Goal: Task Accomplishment & Management: Complete application form

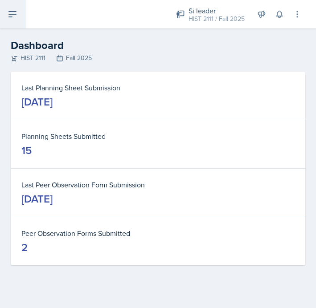
click at [19, 14] on button at bounding box center [12, 14] width 25 height 29
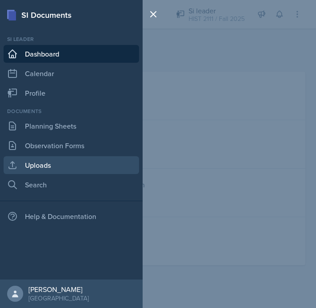
click at [55, 160] on link "Uploads" at bounding box center [71, 165] width 135 height 18
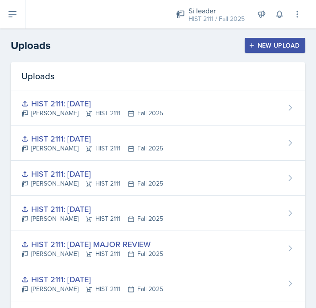
click at [261, 45] on div "New Upload" at bounding box center [274, 45] width 49 height 7
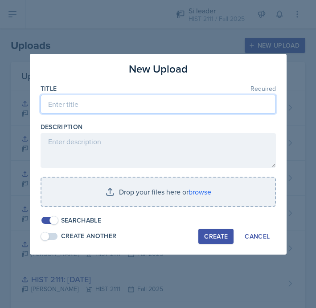
click at [156, 99] on input at bounding box center [158, 104] width 235 height 19
type input "HIST 2111: [DATE]"
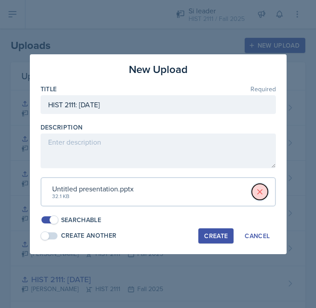
click at [258, 192] on icon at bounding box center [260, 192] width 4 height 4
click at [212, 242] on button "Create" at bounding box center [215, 236] width 35 height 15
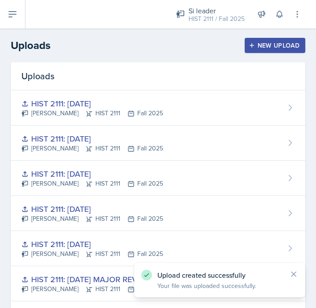
click at [275, 42] on div "New Upload" at bounding box center [274, 45] width 49 height 7
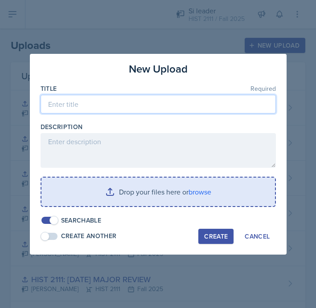
click at [179, 105] on input at bounding box center [158, 104] width 235 height 19
type input "HIST 2111: [DATE]"
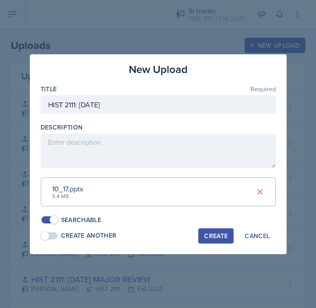
click at [211, 234] on div "Create" at bounding box center [216, 236] width 24 height 7
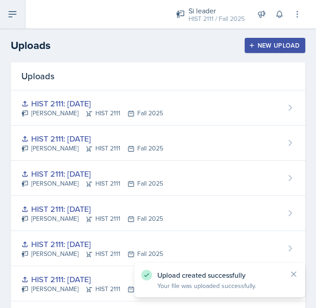
click at [14, 17] on icon at bounding box center [12, 14] width 11 height 11
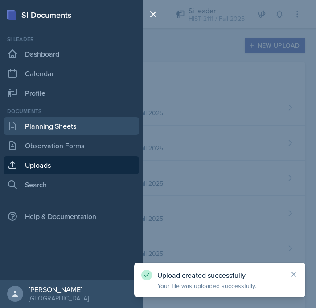
click at [43, 132] on link "Planning Sheets" at bounding box center [71, 126] width 135 height 18
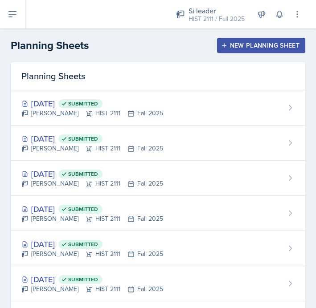
click at [244, 48] on div "New Planning Sheet" at bounding box center [261, 45] width 77 height 7
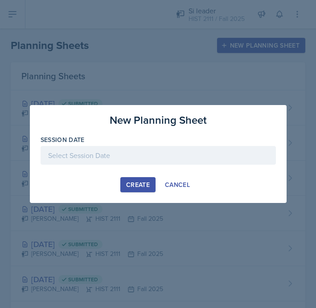
click at [144, 160] on div at bounding box center [158, 155] width 235 height 19
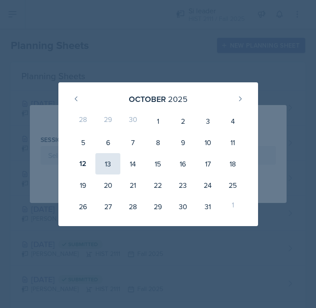
click at [110, 161] on div "13" at bounding box center [107, 163] width 25 height 21
type input "[DATE]"
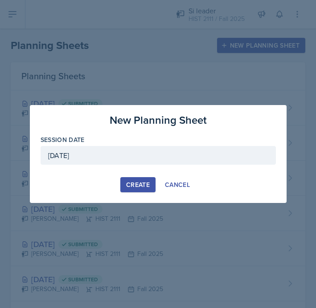
click at [143, 185] on div "Create" at bounding box center [138, 184] width 24 height 7
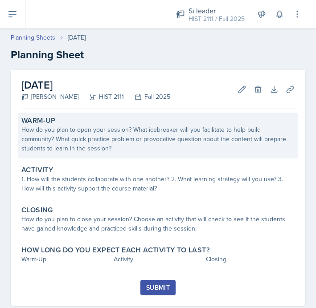
click at [194, 134] on div "How do you plan to open your session? What icebreaker will you facilitate to he…" at bounding box center [157, 139] width 273 height 28
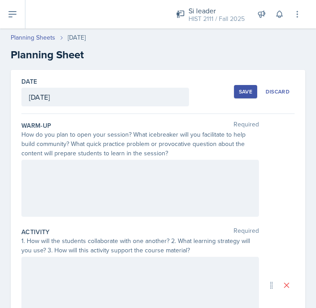
click at [157, 159] on div "Warm-Up Required How do you plan to open your session? What icebreaker will you…" at bounding box center [157, 171] width 273 height 107
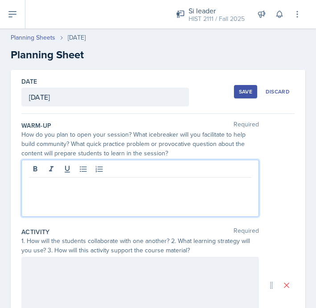
click at [153, 168] on div at bounding box center [140, 188] width 238 height 57
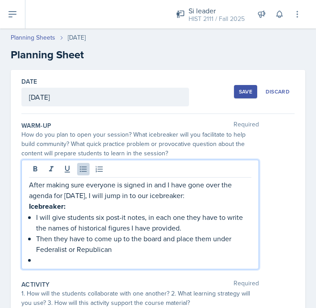
click at [152, 226] on p "I will give students six post-it notes, in each one they have to write the name…" at bounding box center [143, 222] width 215 height 21
click at [160, 229] on p "I will give students six post-it notes, in each one they have to write the name…" at bounding box center [143, 222] width 215 height 21
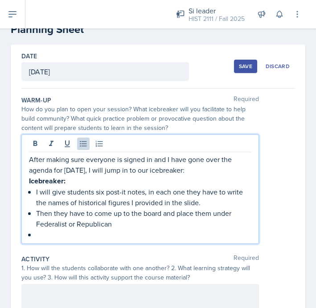
scroll to position [26, 0]
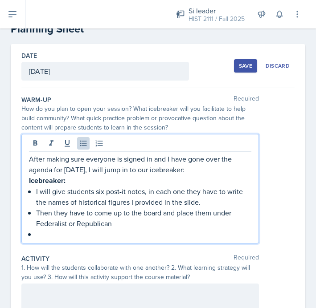
click at [78, 201] on p "I will give students six post-it notes, in each one they have to write the name…" at bounding box center [143, 196] width 215 height 21
click at [156, 229] on p at bounding box center [143, 234] width 215 height 11
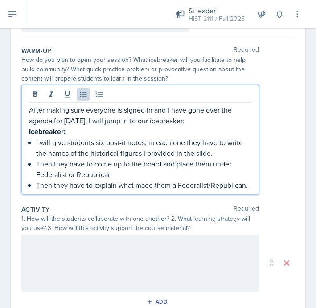
scroll to position [77, 0]
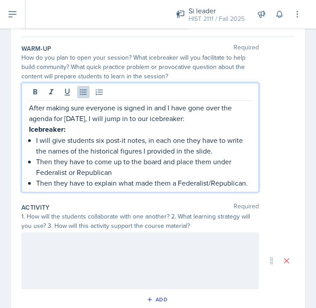
click at [171, 251] on div at bounding box center [140, 261] width 238 height 57
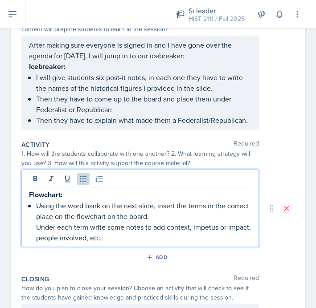
scroll to position [128, 0]
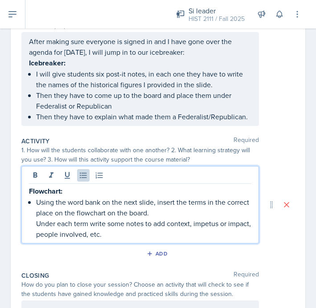
click at [37, 203] on p "Using the word bank on the next slide, insert the terms in the correct place on…" at bounding box center [143, 207] width 215 height 21
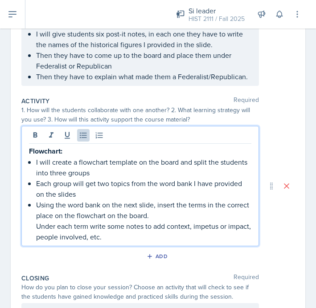
scroll to position [168, 0]
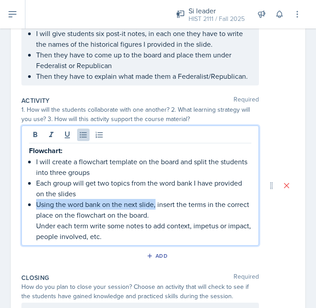
drag, startPoint x: 156, startPoint y: 205, endPoint x: 38, endPoint y: 201, distance: 118.2
click at [38, 201] on p "Using the word bank on the next slide, insert the terms in the correct place on…" at bounding box center [143, 209] width 215 height 21
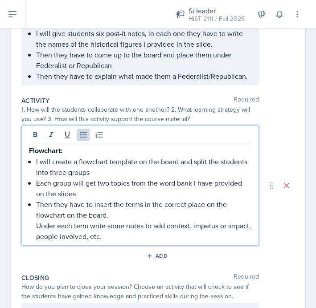
click at [143, 205] on p "Then they have to insert the terms in the correct place on the flowchart on the…" at bounding box center [143, 209] width 215 height 21
click at [36, 226] on p "Under each term write some notes to add context, impetus or impact, people invo…" at bounding box center [143, 231] width 215 height 21
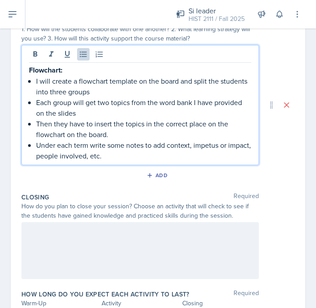
click at [70, 247] on div at bounding box center [140, 250] width 238 height 57
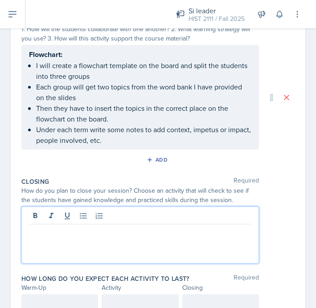
scroll to position [265, 0]
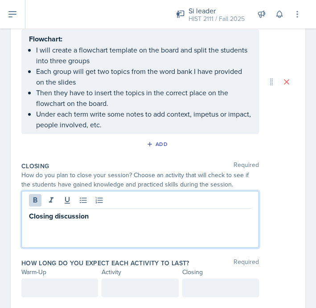
click at [152, 220] on p "Closing discussion" at bounding box center [140, 216] width 222 height 11
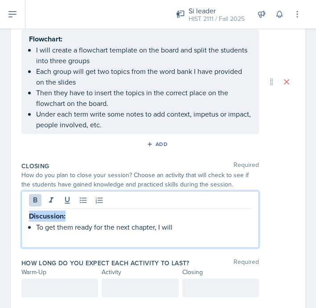
click at [201, 230] on p "To get them ready for the next chapter, I will" at bounding box center [143, 227] width 215 height 11
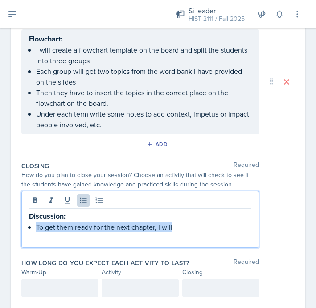
drag, startPoint x: 201, startPoint y: 230, endPoint x: 37, endPoint y: 225, distance: 163.2
click at [37, 225] on p "To get them ready for the next chapter, I will" at bounding box center [143, 227] width 215 height 11
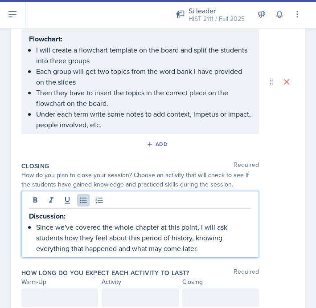
click at [123, 92] on p "Then they have to insert the topics in the correct place on the flowchart on th…" at bounding box center [143, 97] width 215 height 21
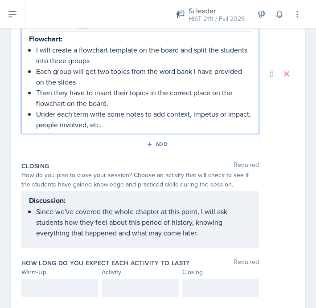
click at [91, 114] on p "Under each term write some notes to add context, impetus or impact, people invo…" at bounding box center [143, 119] width 215 height 21
drag, startPoint x: 159, startPoint y: 114, endPoint x: 134, endPoint y: 113, distance: 25.4
click at [133, 113] on p "Under each term they must write some notes to add context, impetus or impact, p…" at bounding box center [143, 119] width 215 height 21
click at [143, 114] on p "Under each term they must write some notes to add context, impetus or impact, p…" at bounding box center [143, 119] width 215 height 21
drag, startPoint x: 160, startPoint y: 114, endPoint x: 139, endPoint y: 113, distance: 20.1
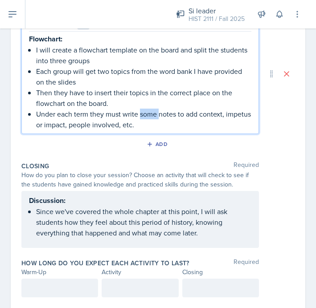
click at [139, 113] on p "Under each term they must write some notes to add context, impetus or impact, p…" at bounding box center [143, 119] width 215 height 21
click at [208, 113] on p "Under each term they must write notes to add context, impetus or impact, people…" at bounding box center [143, 119] width 215 height 21
click at [202, 121] on p "Under each term they must write notes to add context, impetus or impact, people…" at bounding box center [143, 119] width 215 height 21
click at [206, 115] on p "Under each term they must write notes to add context, impetus or impact, people…" at bounding box center [143, 119] width 215 height 21
click at [190, 124] on p "Under each term they must write notes to add context; impetus or impact, people…" at bounding box center [143, 119] width 215 height 21
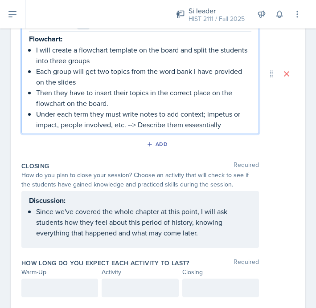
click at [201, 126] on p "Under each term they must write notes to add context; impetus or impact, people…" at bounding box center [143, 119] width 215 height 21
click at [227, 120] on p "Under each term they must write notes to add context; impetus or impact, people…" at bounding box center [143, 119] width 215 height 21
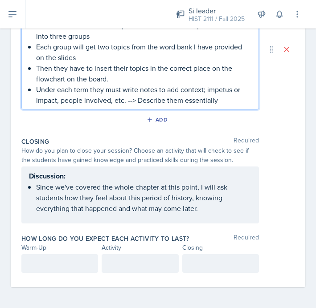
click at [72, 263] on p at bounding box center [59, 263] width 61 height 11
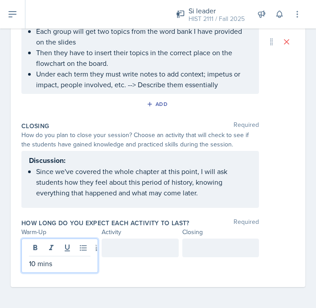
click at [115, 253] on div at bounding box center [140, 248] width 77 height 19
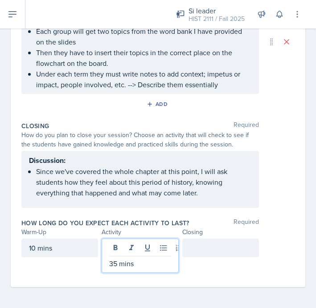
click at [205, 248] on div at bounding box center [220, 248] width 77 height 19
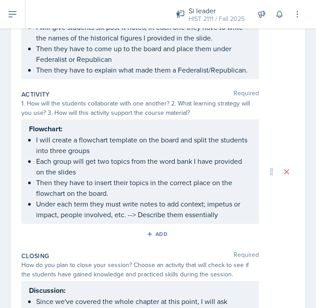
scroll to position [0, 0]
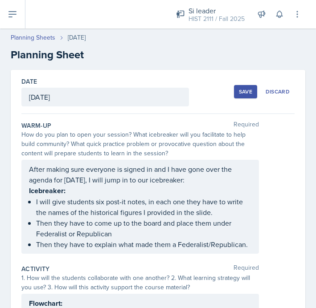
click at [249, 90] on div "Save" at bounding box center [245, 91] width 13 height 7
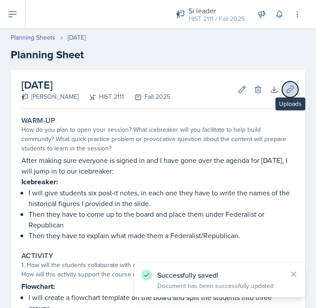
click at [291, 91] on icon at bounding box center [290, 89] width 9 height 9
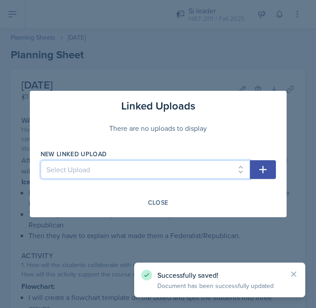
click at [155, 169] on select "Select Upload MOCK SESSON HIST 2111: [DATE] HIST 2111: [DATE] HIST 2111: [DATE]…" at bounding box center [145, 169] width 209 height 19
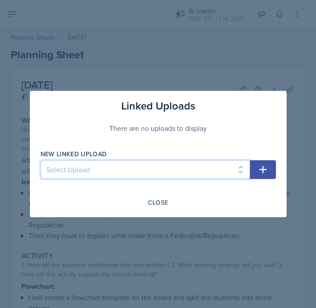
select select "7bbbcab6-c047-48ef-9c37-8633cc6dded1"
click at [41, 160] on select "Select Upload MOCK SESSON HIST 2111: [DATE] HIST 2111: [DATE] HIST 2111: [DATE]…" at bounding box center [145, 169] width 209 height 19
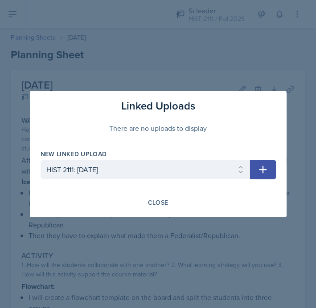
click at [259, 174] on icon "button" at bounding box center [263, 169] width 11 height 11
select select
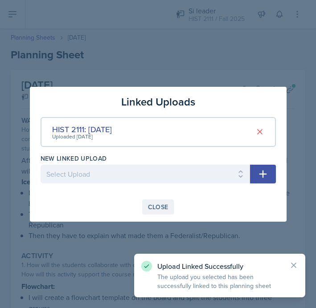
click at [158, 205] on div "Close" at bounding box center [158, 207] width 20 height 7
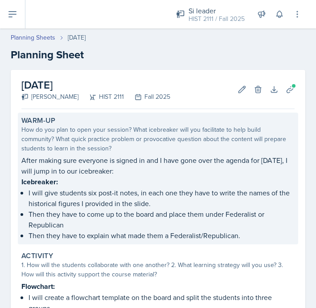
scroll to position [244, 0]
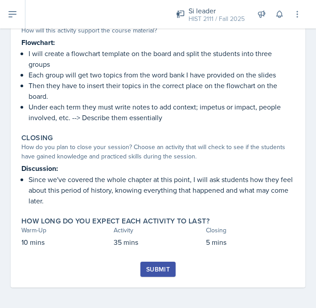
click at [153, 267] on div "Submit" at bounding box center [158, 269] width 24 height 7
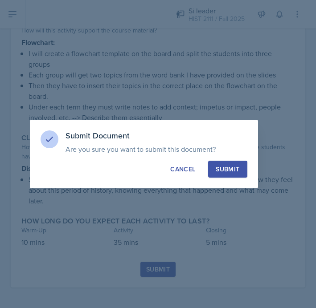
click at [229, 174] on button "Submit" at bounding box center [227, 169] width 39 height 17
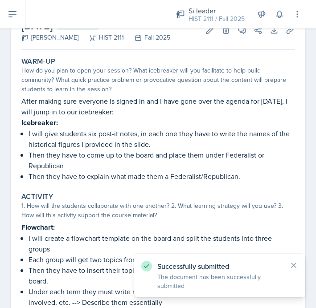
scroll to position [0, 0]
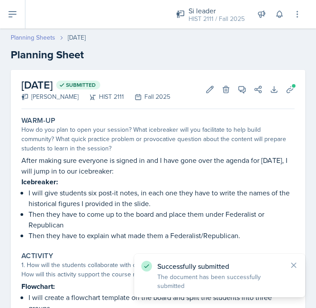
click at [34, 36] on link "Planning Sheets" at bounding box center [33, 37] width 45 height 9
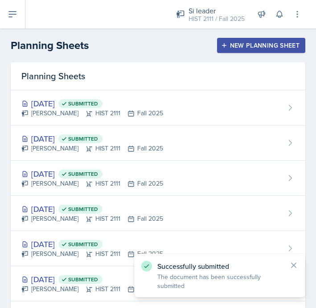
click at [259, 42] on div "New Planning Sheet" at bounding box center [261, 45] width 77 height 7
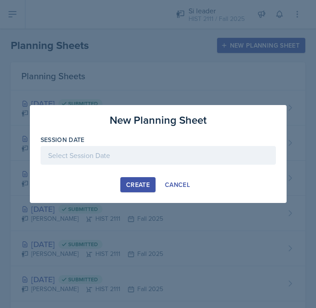
click at [181, 164] on div at bounding box center [158, 155] width 235 height 19
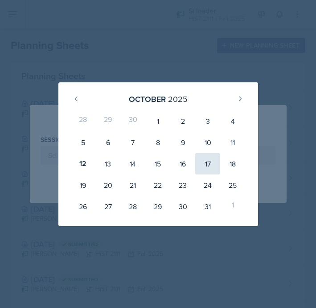
click at [207, 161] on div "17" at bounding box center [207, 163] width 25 height 21
type input "[DATE]"
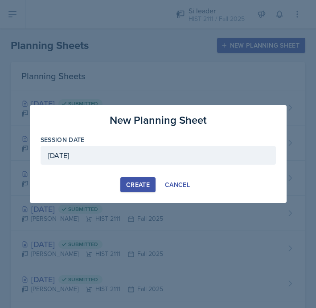
click at [134, 194] on div "New Planning Sheet Session Date [DATE] [DATE] 28 29 30 1 2 3 4 5 6 7 8 9 10 11 …" at bounding box center [158, 154] width 257 height 98
click at [139, 181] on div "Create" at bounding box center [138, 184] width 24 height 7
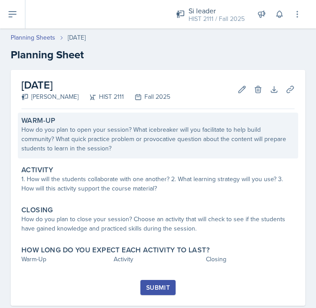
click at [175, 147] on div "How do you plan to open your session? What icebreaker will you facilitate to he…" at bounding box center [157, 139] width 273 height 28
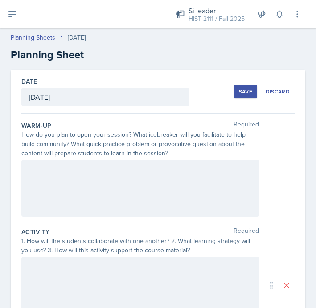
click at [157, 178] on div at bounding box center [140, 188] width 238 height 57
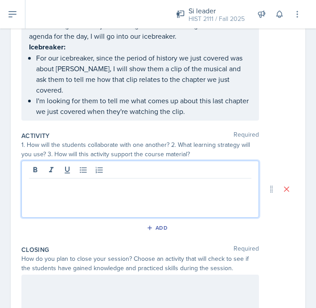
click at [197, 180] on p at bounding box center [140, 185] width 222 height 11
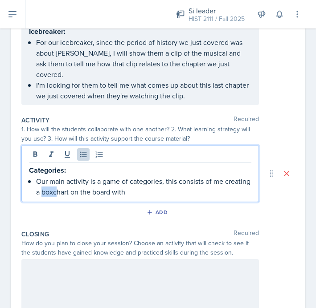
drag, startPoint x: 55, startPoint y: 193, endPoint x: 41, endPoint y: 194, distance: 13.4
click at [41, 194] on p "Our main activity is a game of categories, this consists of me creating a boxch…" at bounding box center [143, 186] width 215 height 21
click at [132, 193] on p "Our main activity is a game of categories, this consists of me creating a chart…" at bounding box center [143, 186] width 215 height 21
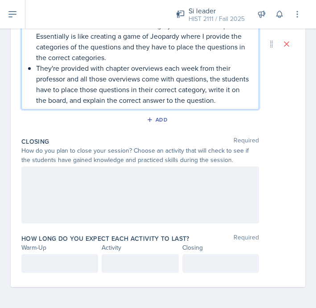
click at [173, 201] on div at bounding box center [140, 195] width 238 height 57
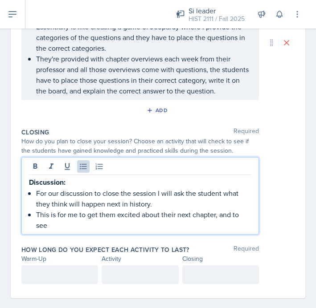
scroll to position [326, 0]
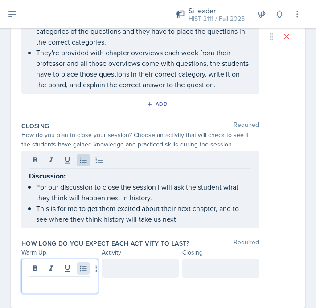
click at [81, 265] on div at bounding box center [59, 276] width 77 height 34
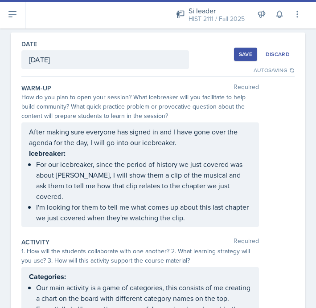
scroll to position [13, 0]
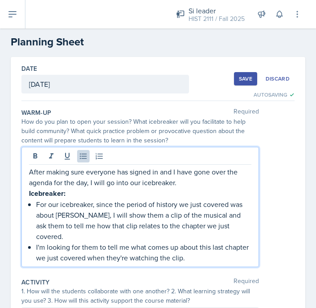
click at [201, 243] on p "I'm looking for them to tell me what comes up about this last chapter we just c…" at bounding box center [143, 252] width 215 height 21
click at [203, 256] on p "I'm looking for them to tell me what comes up about this last chapter we just c…" at bounding box center [143, 252] width 215 height 21
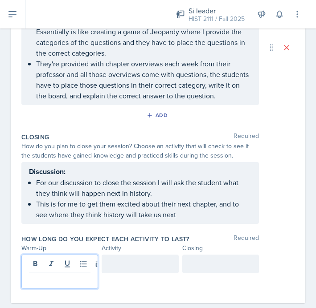
scroll to position [341, 0]
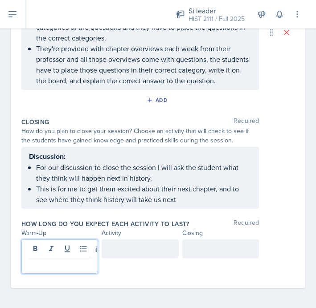
click at [56, 260] on p at bounding box center [59, 264] width 61 height 11
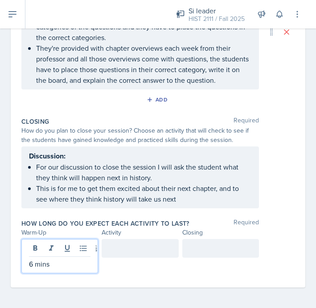
click at [140, 246] on div at bounding box center [140, 248] width 77 height 19
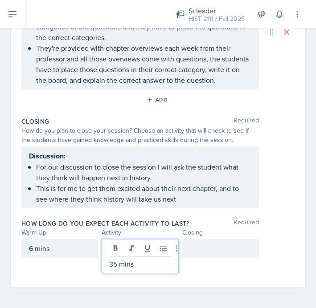
click at [207, 250] on div at bounding box center [220, 248] width 77 height 19
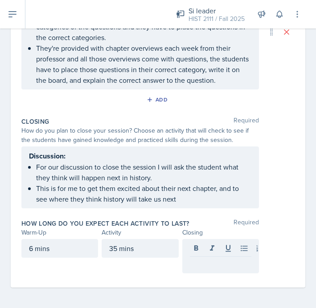
click at [137, 254] on div "35 mins" at bounding box center [140, 248] width 77 height 19
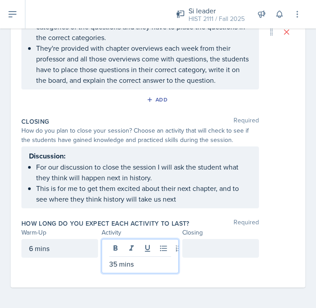
click at [119, 263] on p "35 mins" at bounding box center [139, 264] width 61 height 11
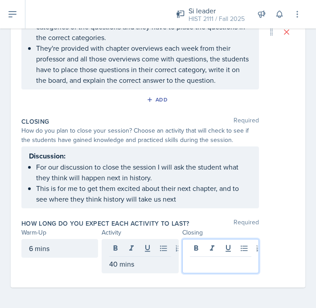
click at [202, 252] on div at bounding box center [220, 256] width 77 height 34
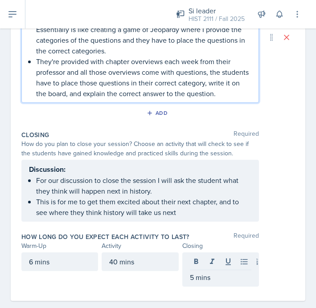
click at [223, 94] on p "They're provided with chapter overviews each week from their professor and all …" at bounding box center [143, 77] width 215 height 43
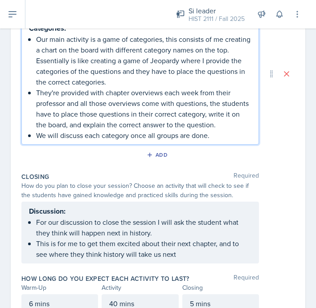
scroll to position [352, 0]
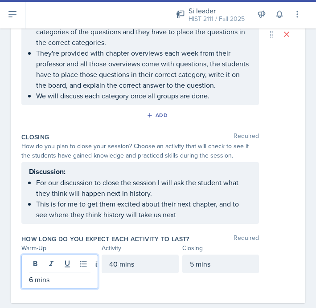
click at [34, 266] on div "6 mins" at bounding box center [59, 272] width 77 height 34
click at [292, 229] on div "Closing Required How do you plan to close your session? Choose an activity that…" at bounding box center [157, 180] width 273 height 102
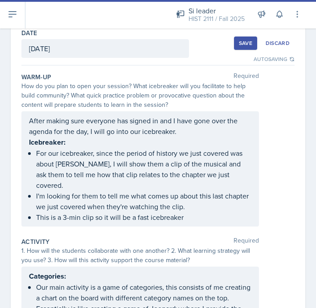
scroll to position [0, 0]
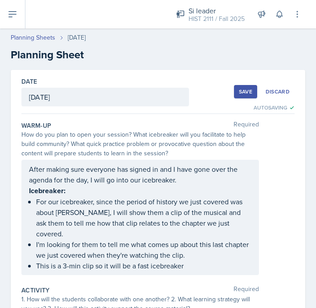
click at [246, 93] on div "Save" at bounding box center [245, 91] width 13 height 7
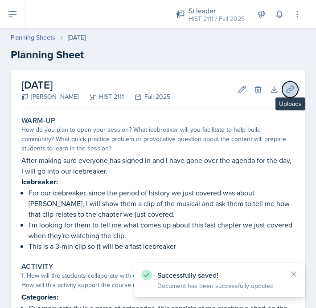
click at [289, 88] on icon at bounding box center [290, 89] width 7 height 7
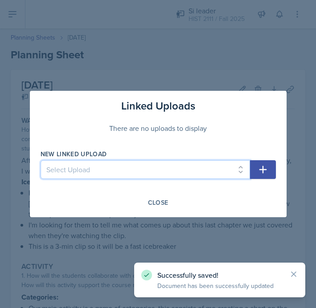
click at [134, 171] on select "Select Upload MOCK SESSON HIST 2111: [DATE] HIST 2111: [DATE] HIST 2111: [DATE]…" at bounding box center [145, 169] width 209 height 19
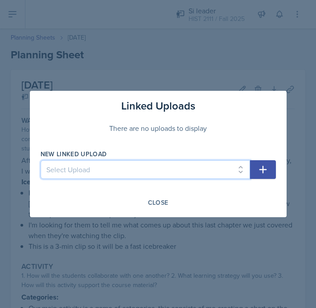
select select "05c8cb08-862f-4ce4-9155-1220e362397a"
click at [41, 160] on select "Select Upload MOCK SESSON HIST 2111: [DATE] HIST 2111: [DATE] HIST 2111: [DATE]…" at bounding box center [145, 169] width 209 height 19
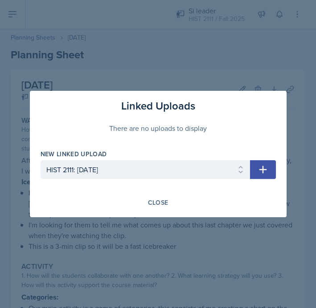
click at [263, 168] on icon "button" at bounding box center [263, 169] width 11 height 11
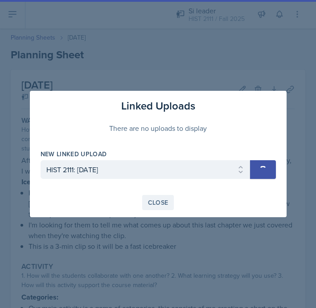
select select
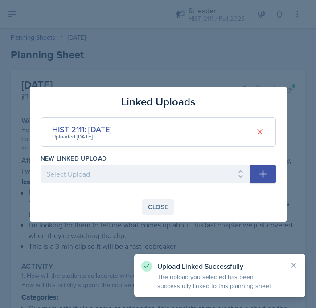
click at [166, 204] on div "Close" at bounding box center [158, 207] width 20 height 7
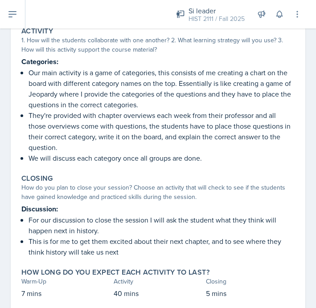
scroll to position [287, 0]
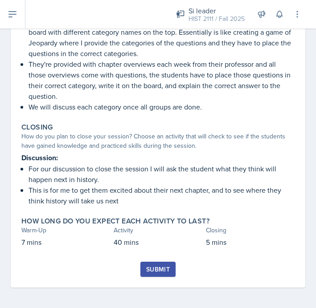
click at [160, 266] on div "Submit" at bounding box center [158, 269] width 24 height 7
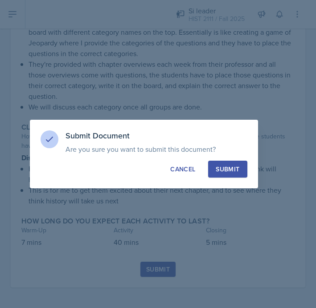
click at [222, 165] on div "Submit" at bounding box center [228, 169] width 24 height 9
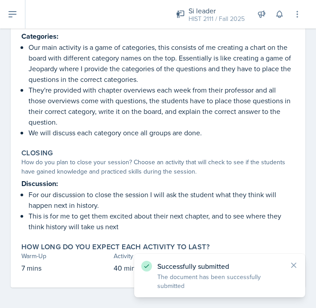
scroll to position [0, 0]
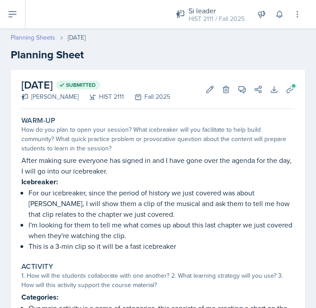
click at [35, 34] on link "Planning Sheets" at bounding box center [33, 37] width 45 height 9
